Goal: Check status: Check status

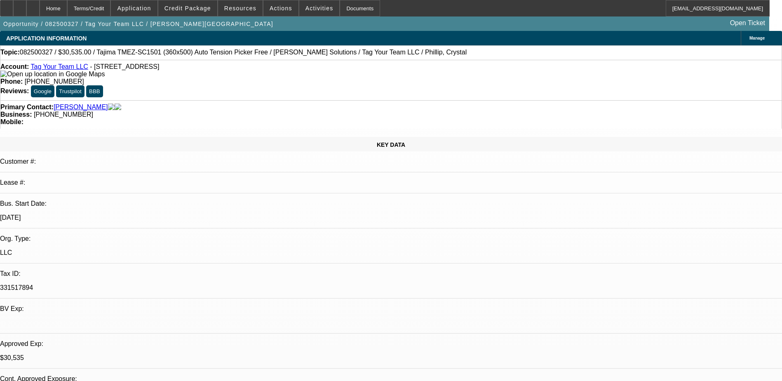
select select "0"
select select "2"
select select "0.1"
select select "4"
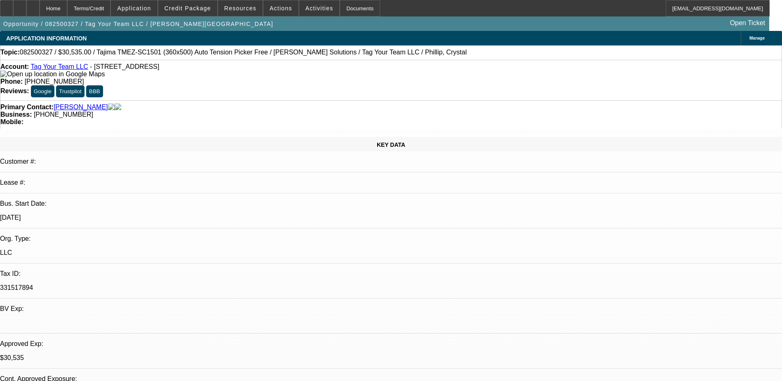
select select "0"
select select "2"
select select "0"
select select "6"
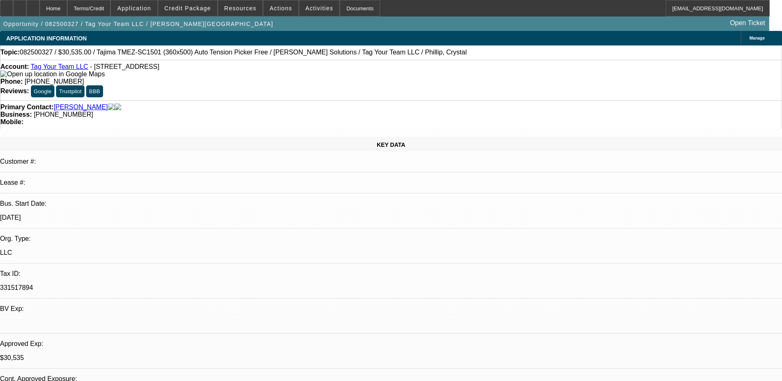
select select "0"
select select "2"
select select "0.1"
select select "4"
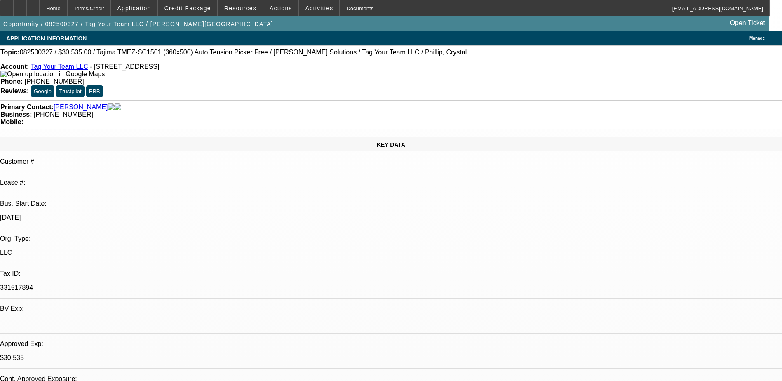
select select "0"
select select "2"
select select "0"
select select "6"
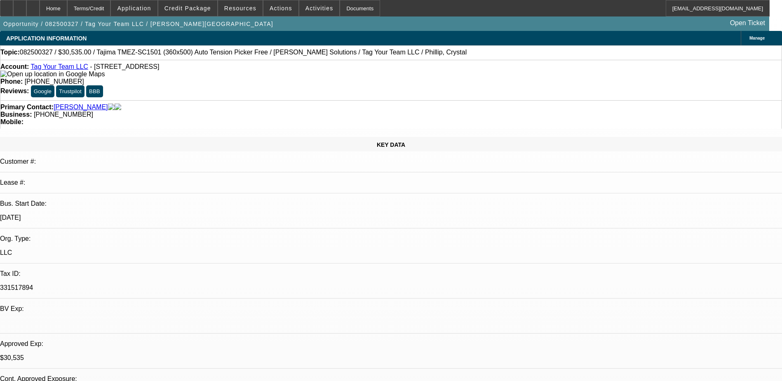
select select "0"
select select "2"
select select "0.1"
select select "0"
select select "2"
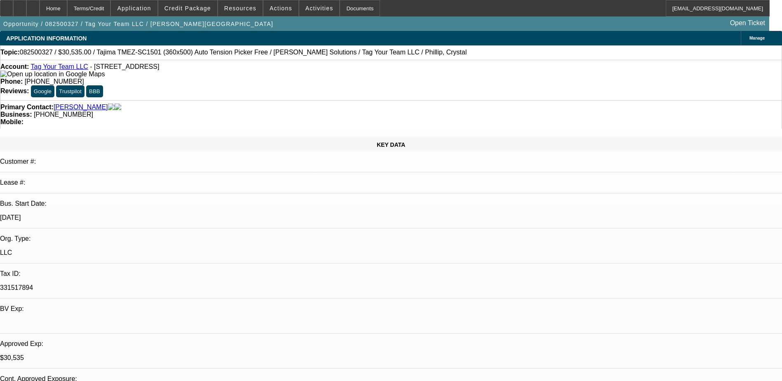
select select "0"
select select "2"
select select "0.1"
select select "0"
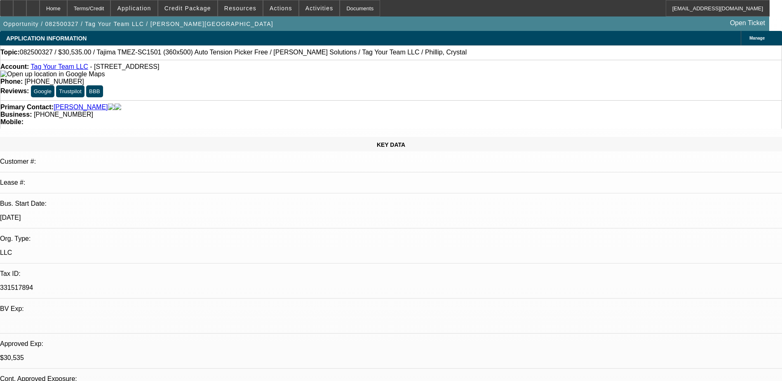
select select "2"
select select "0"
select select "1"
select select "2"
select select "4"
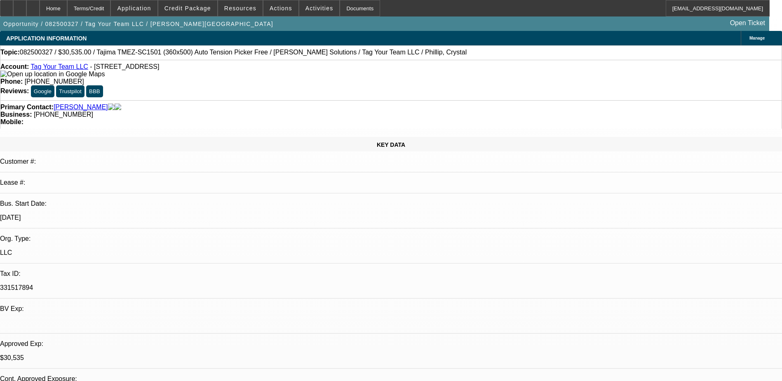
select select "1"
select select "2"
select select "6"
select select "1"
select select "2"
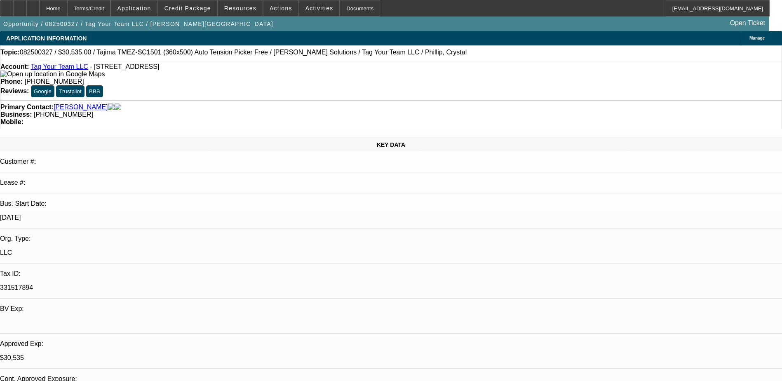
select select "4"
select select "1"
select select "2"
select select "6"
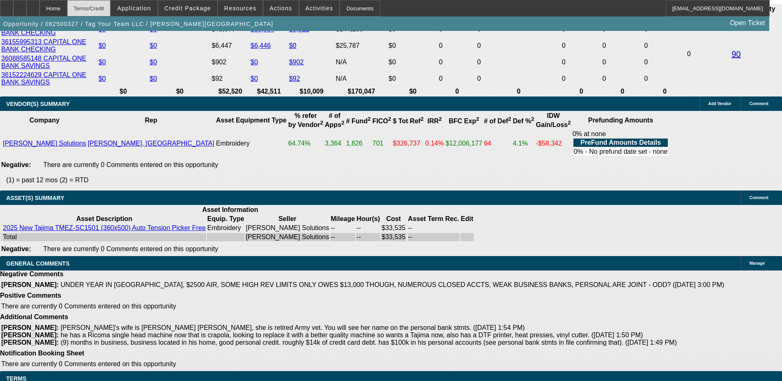
scroll to position [1474, 0]
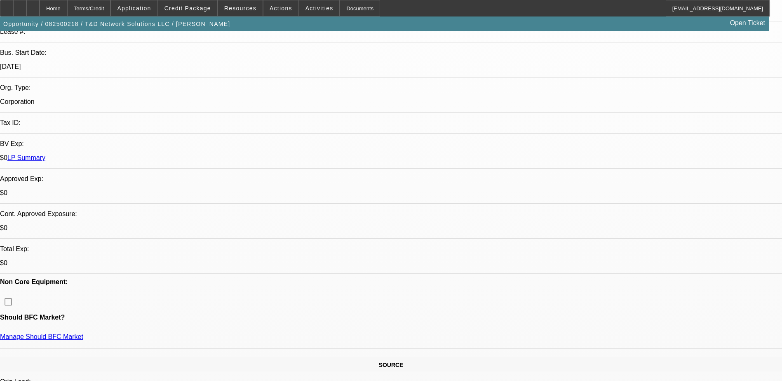
select select "0"
select select "2"
select select "0.1"
select select "1"
select select "2"
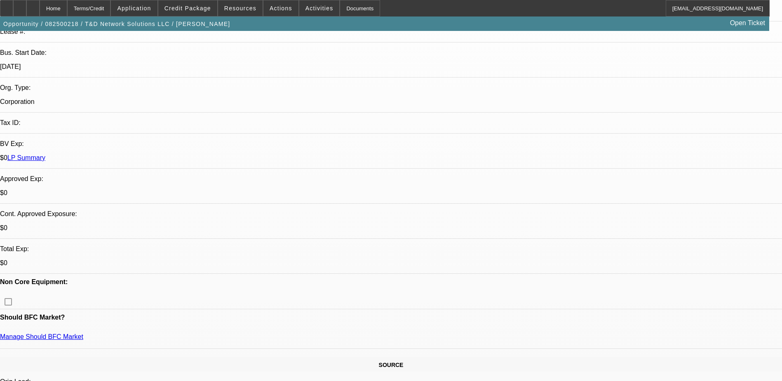
select select "4"
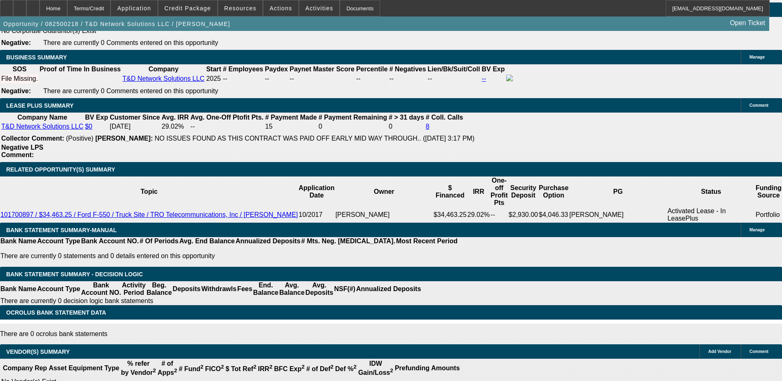
scroll to position [1072, 0]
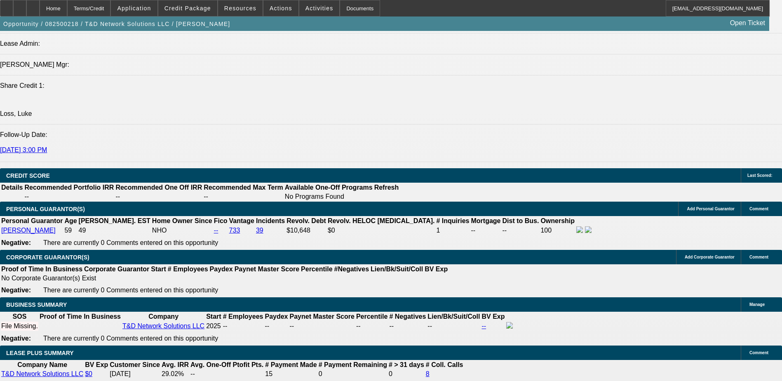
click at [194, 5] on span "Credit Package" at bounding box center [187, 8] width 47 height 7
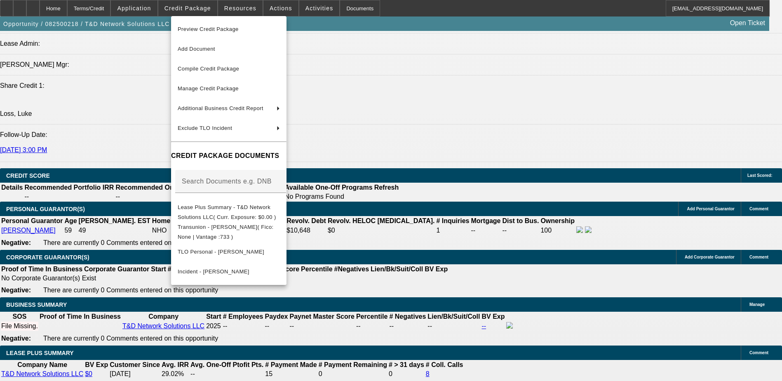
click at [534, 187] on div at bounding box center [391, 190] width 782 height 381
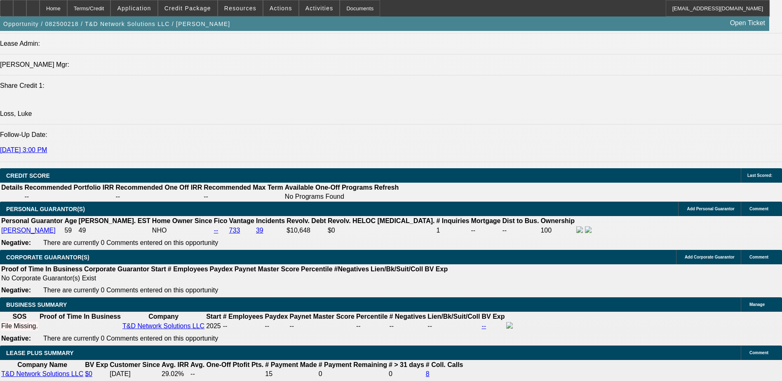
drag, startPoint x: 588, startPoint y: 176, endPoint x: 580, endPoint y: 191, distance: 16.8
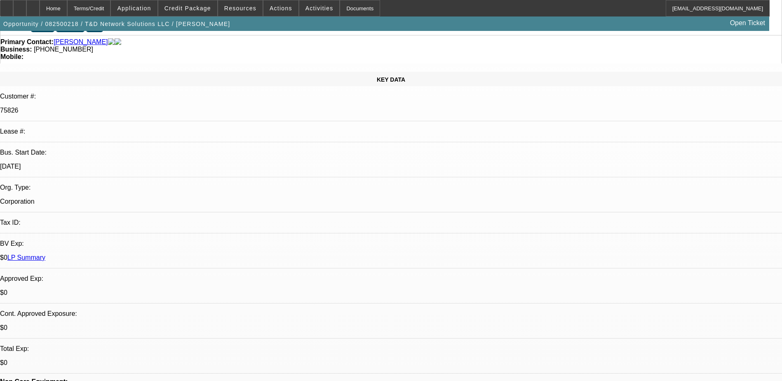
scroll to position [0, 0]
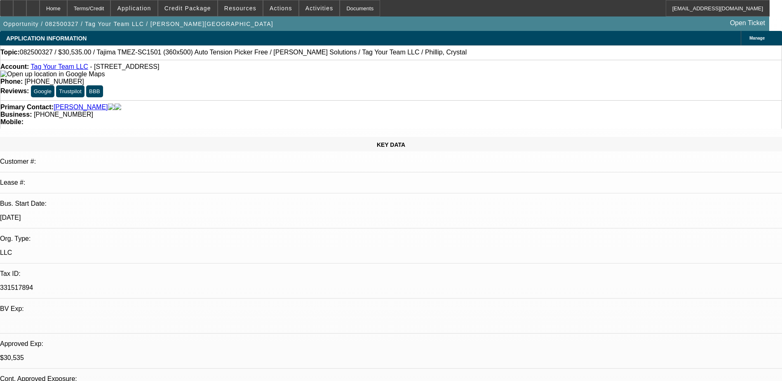
select select "0"
select select "2"
select select "0.1"
select select "4"
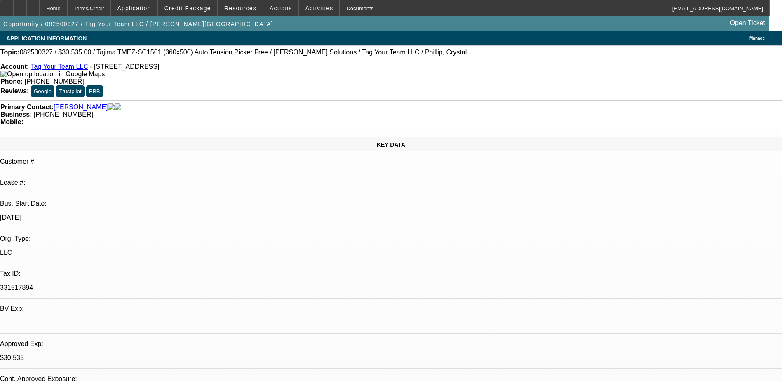
select select "0"
select select "2"
select select "0"
select select "6"
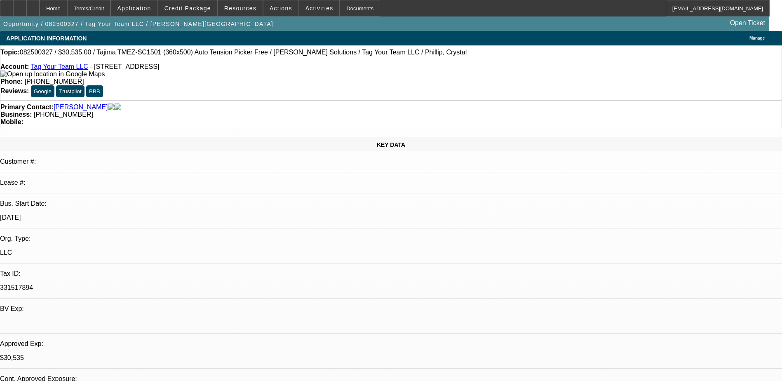
select select "0"
select select "2"
select select "0.1"
select select "4"
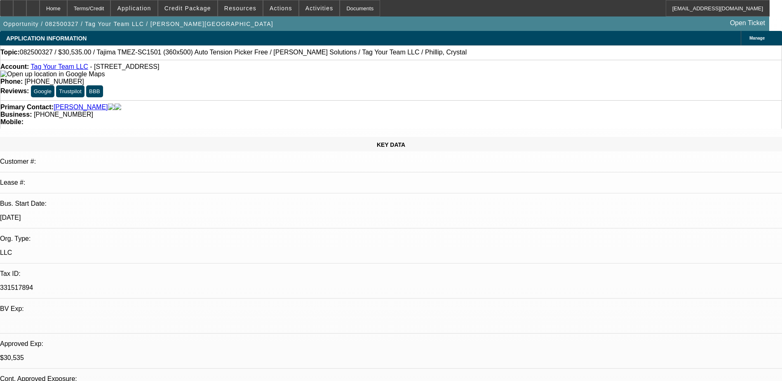
select select "0"
select select "2"
select select "0"
select select "6"
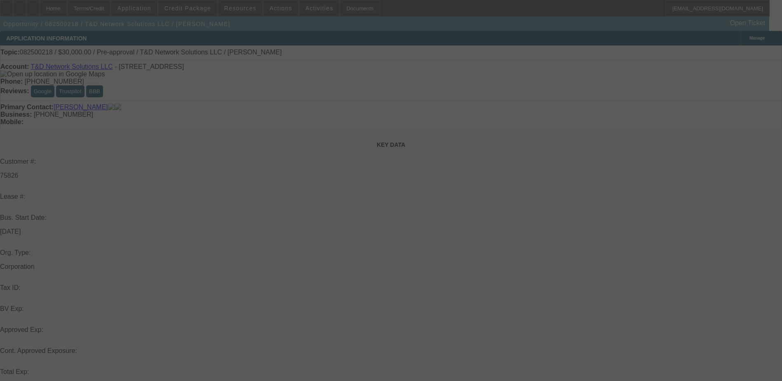
select select "0"
select select "2"
select select "0.1"
select select "4"
